Goal: Check status: Check status

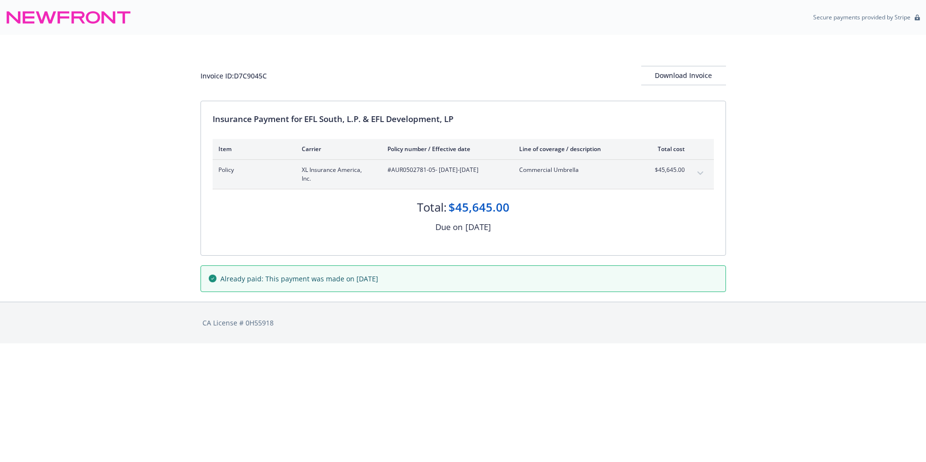
click at [314, 215] on div "Total: $45,645.00 Due on [DATE]" at bounding box center [463, 211] width 501 height 45
